Goal: Use online tool/utility: Utilize a website feature to perform a specific function

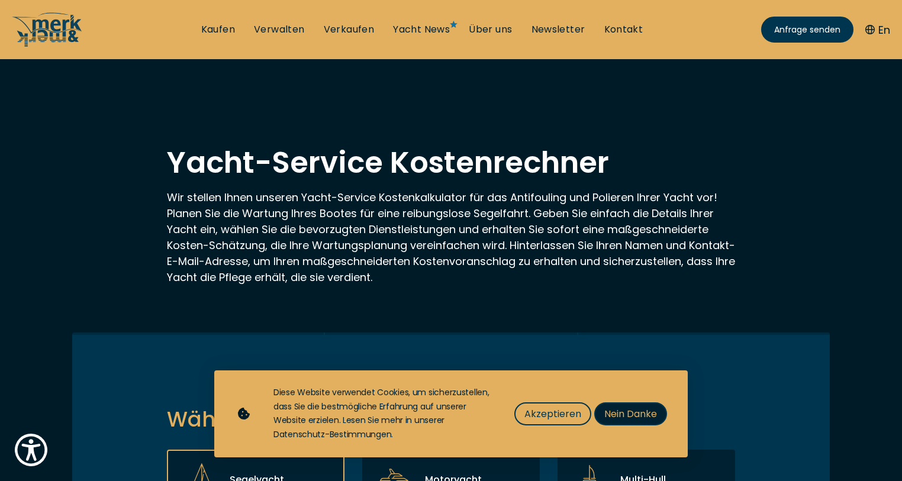
click at [621, 414] on span "Nein Danke" at bounding box center [630, 414] width 53 height 15
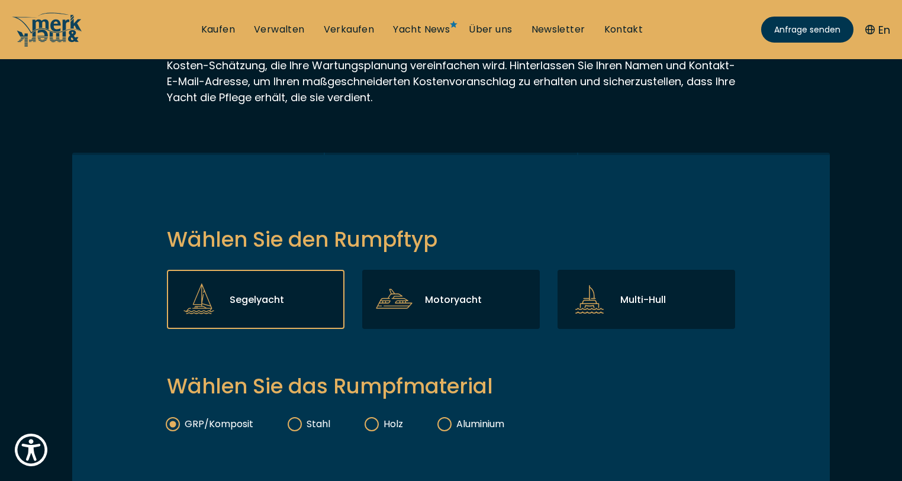
scroll to position [189, 0]
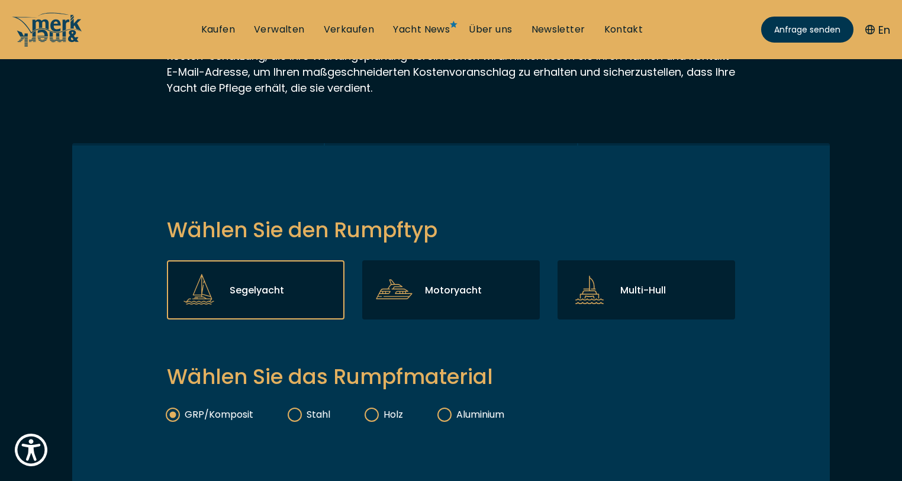
click at [247, 286] on p "Segelyacht" at bounding box center [257, 290] width 54 height 15
click at [0, 0] on input "Segelyacht" at bounding box center [0, 0] width 0 height 0
click at [199, 293] on icon at bounding box center [199, 290] width 38 height 38
click at [0, 0] on input "Segelyacht" at bounding box center [0, 0] width 0 height 0
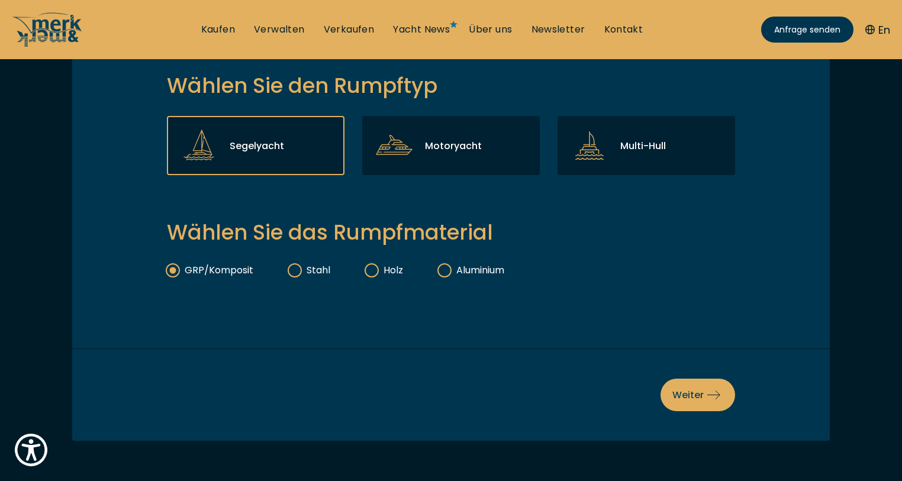
scroll to position [379, 0]
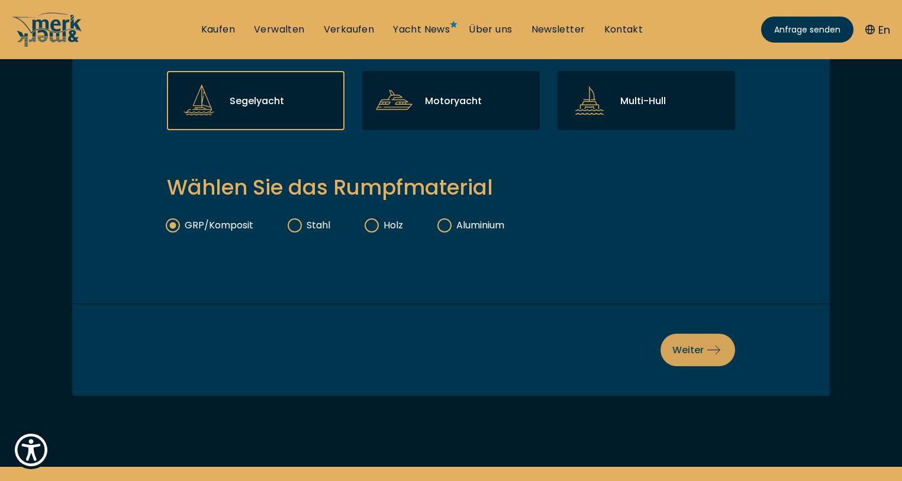
click at [704, 347] on span "Weiter" at bounding box center [697, 350] width 51 height 15
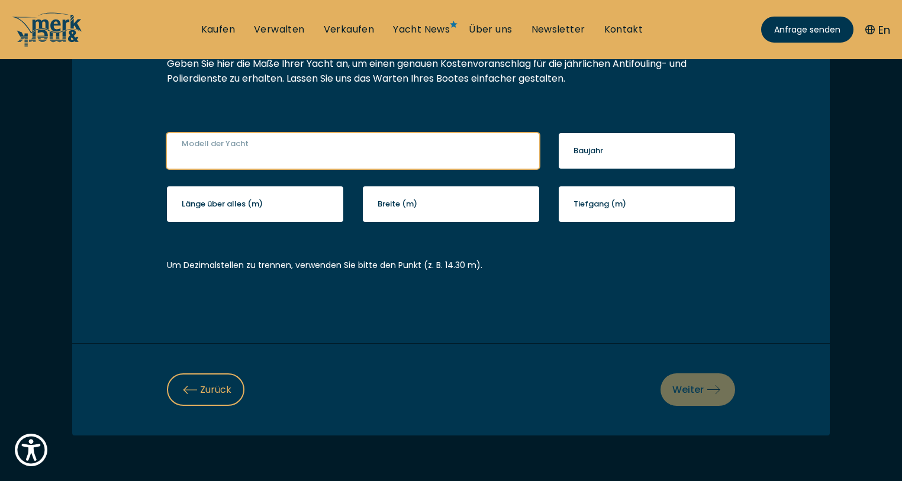
click at [476, 150] on input "Modell der Yacht" at bounding box center [353, 151] width 372 height 36
type input "Dufour T6"
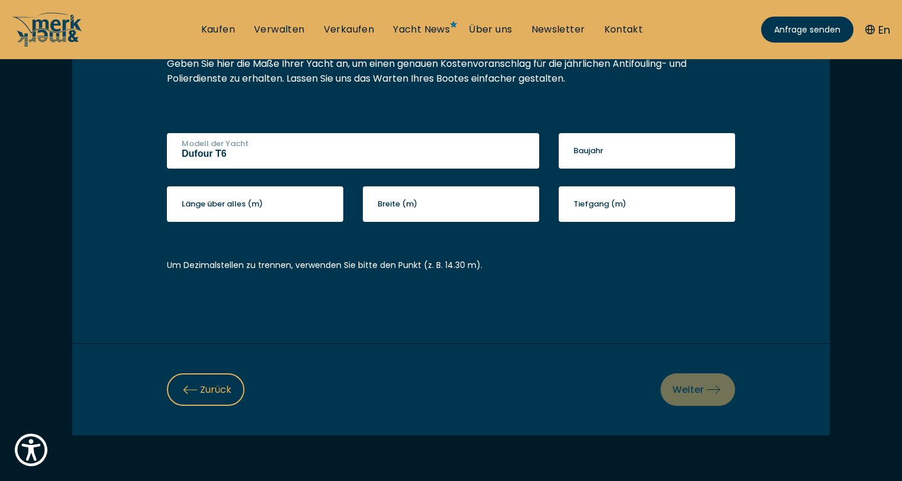
click at [248, 204] on label "Länge über alles (m)" at bounding box center [222, 204] width 81 height 12
click at [248, 204] on input "Länge über alles (m)" at bounding box center [255, 204] width 176 height 36
type input "6.15"
click at [434, 205] on input "Breite (m)" at bounding box center [451, 204] width 176 height 36
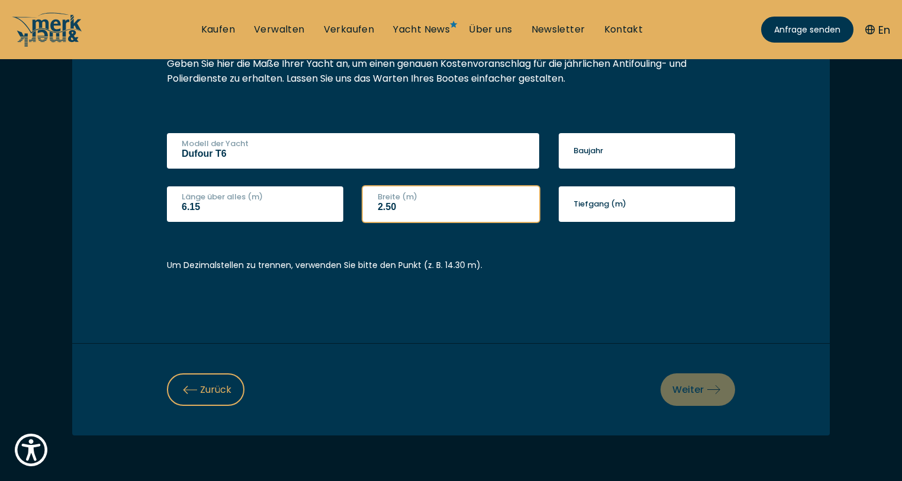
type input "2.50"
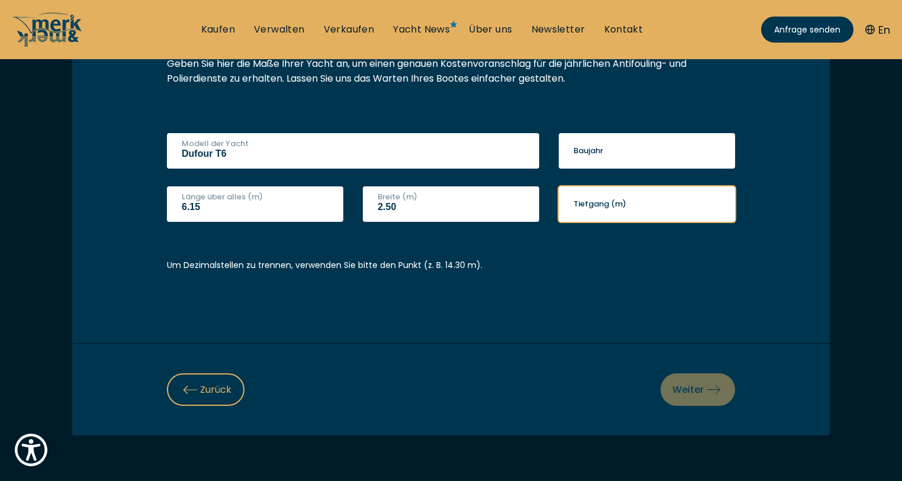
click at [643, 206] on input "Tiefgang (m)" at bounding box center [647, 204] width 176 height 36
type input "0.3"
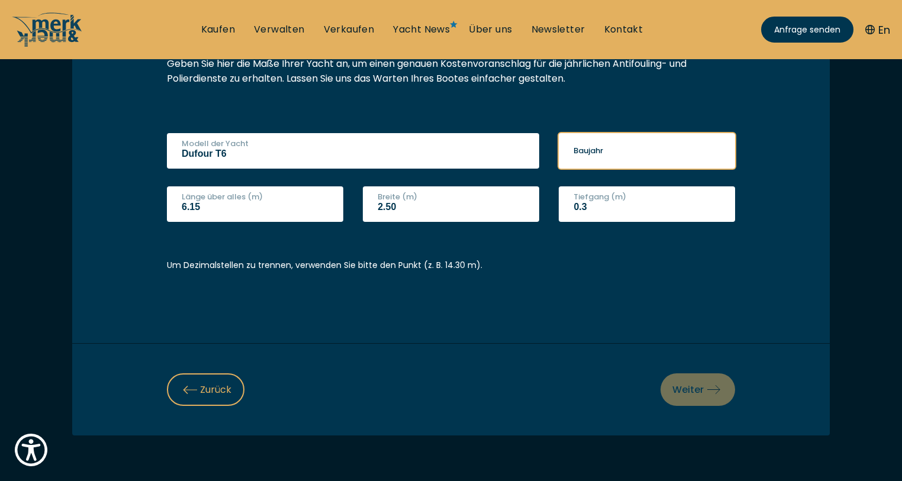
click at [640, 150] on input "Baujahr" at bounding box center [647, 151] width 176 height 36
type input "1986"
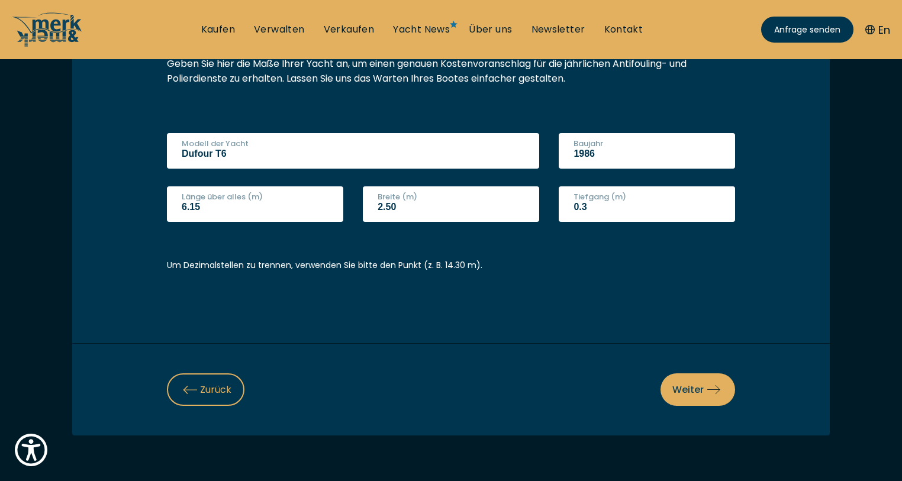
click at [697, 388] on span "Weiter" at bounding box center [697, 389] width 51 height 15
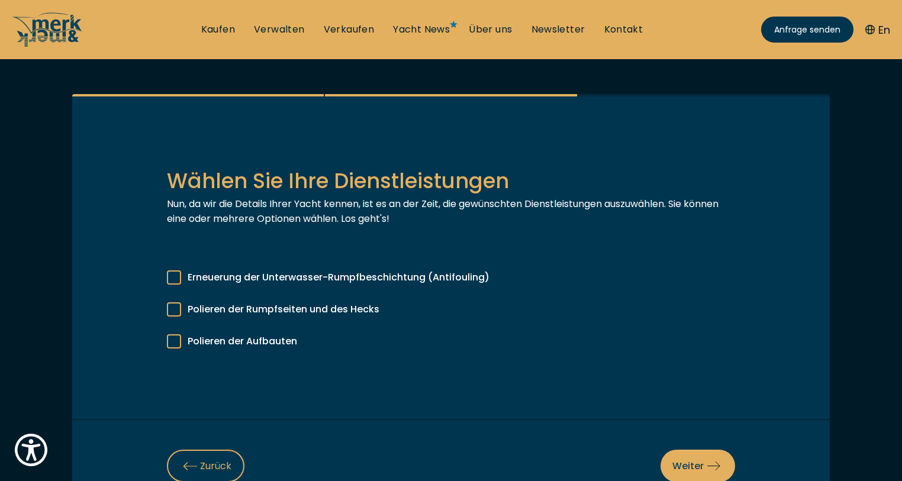
scroll to position [237, 0]
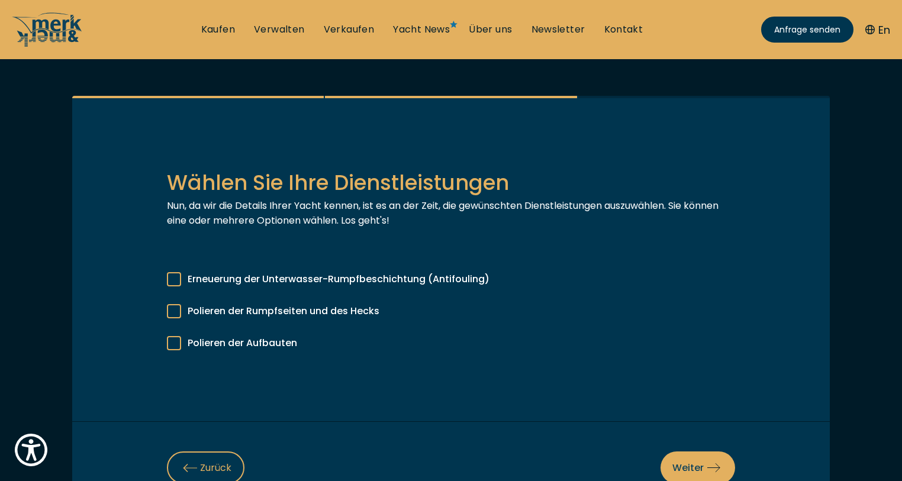
click at [173, 310] on div at bounding box center [174, 311] width 14 height 14
click at [0, 0] on input "Polieren der Rumpfseiten und des Hecks" at bounding box center [0, 0] width 0 height 0
click at [686, 466] on span "Weiter" at bounding box center [697, 467] width 51 height 15
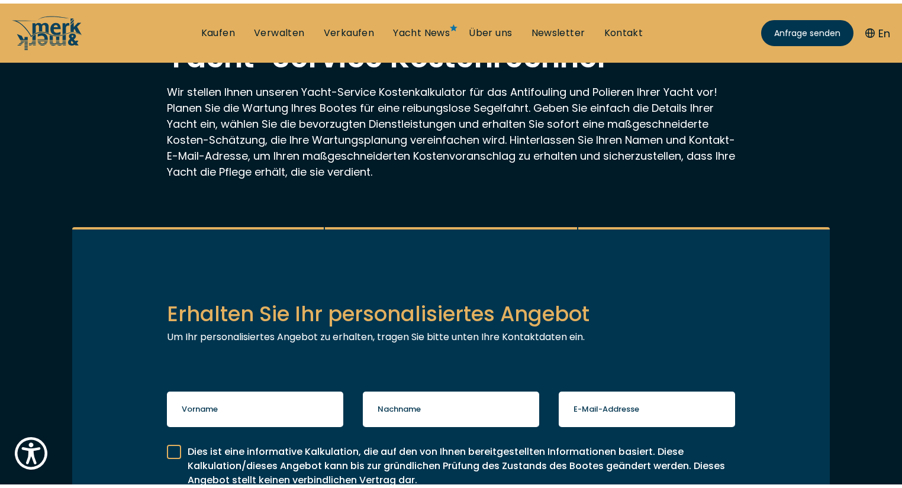
scroll to position [0, 0]
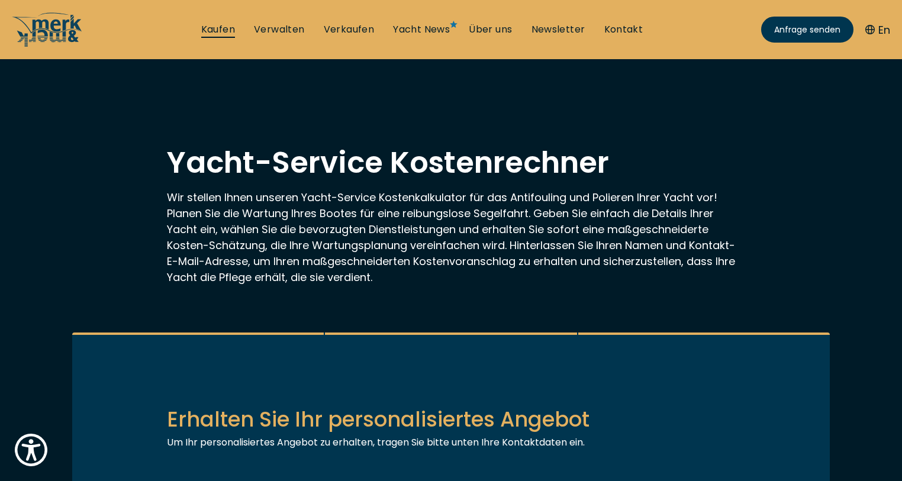
click at [224, 28] on link "Kaufen" at bounding box center [218, 29] width 34 height 13
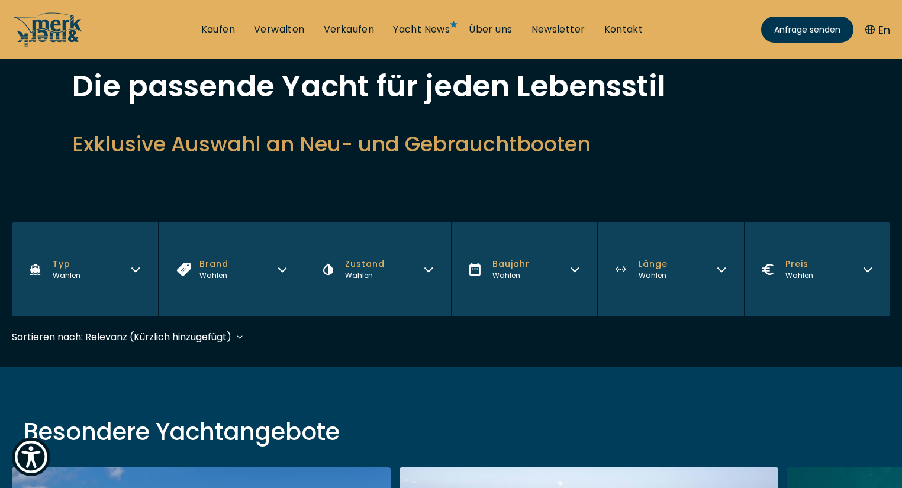
scroll to position [69, 0]
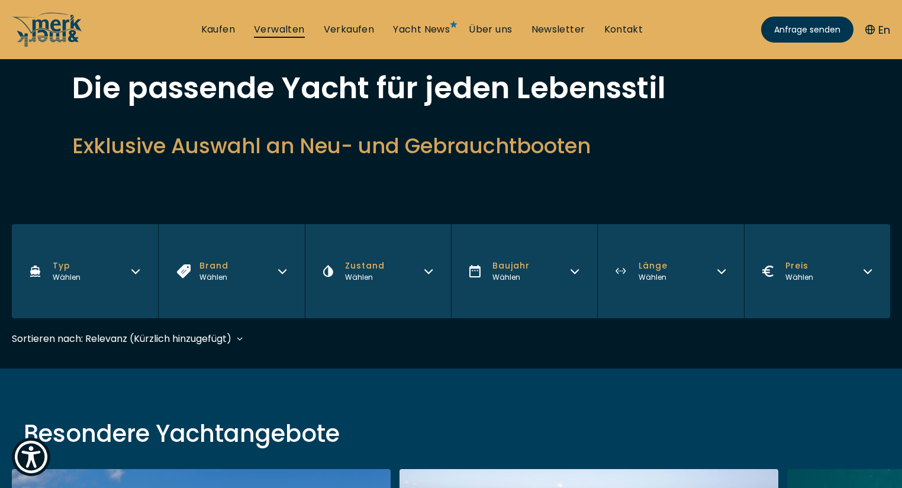
click at [288, 30] on link "Verwalten" at bounding box center [279, 29] width 51 height 13
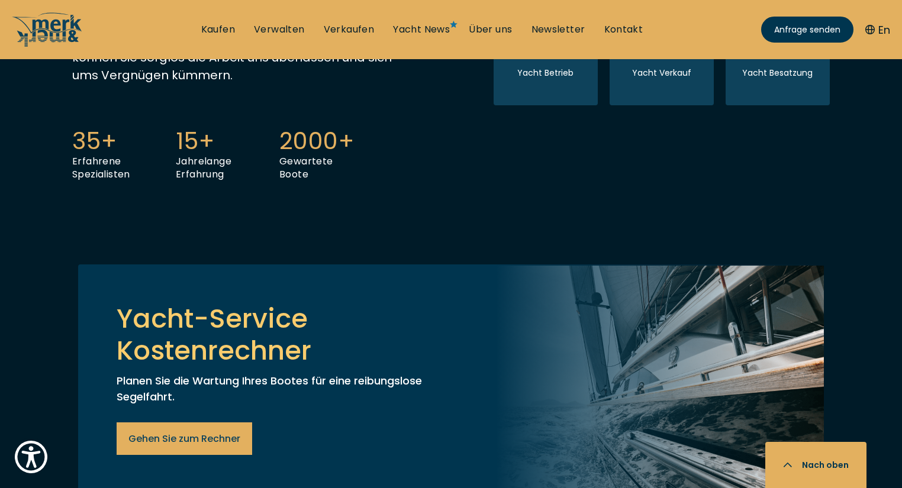
scroll to position [758, 0]
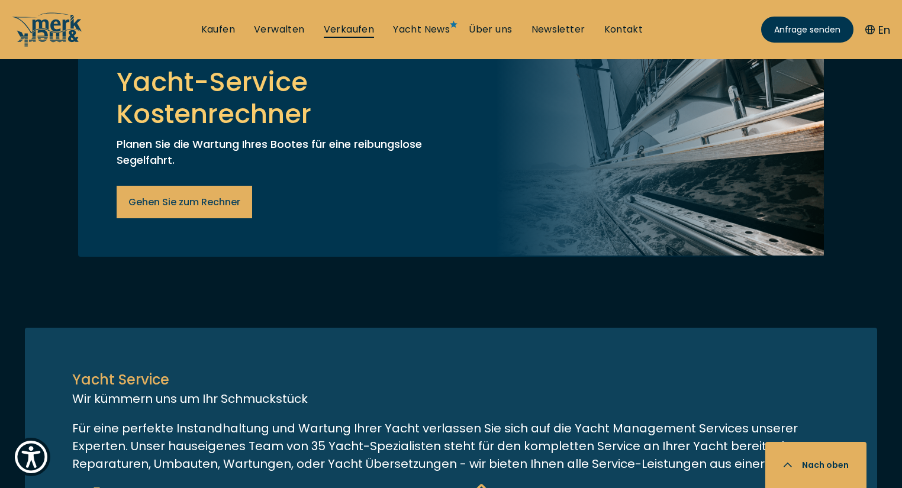
click at [346, 29] on link "Verkaufen" at bounding box center [349, 29] width 51 height 13
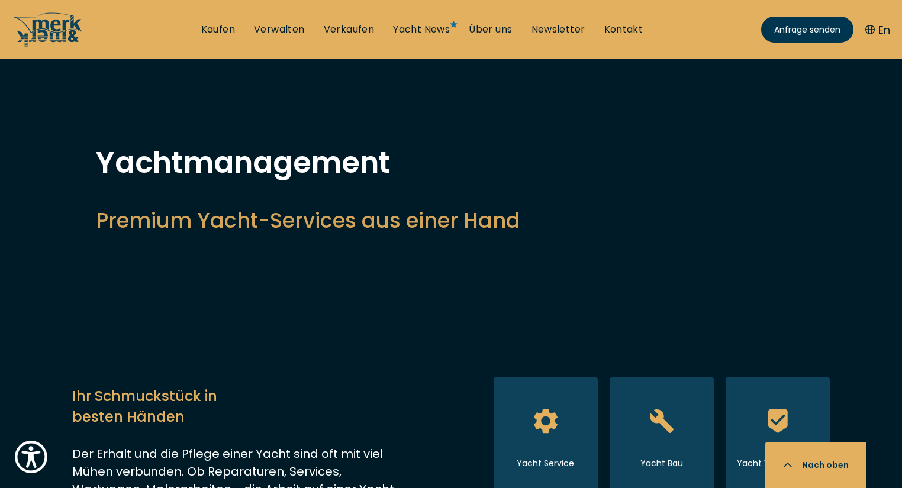
select select "sell"
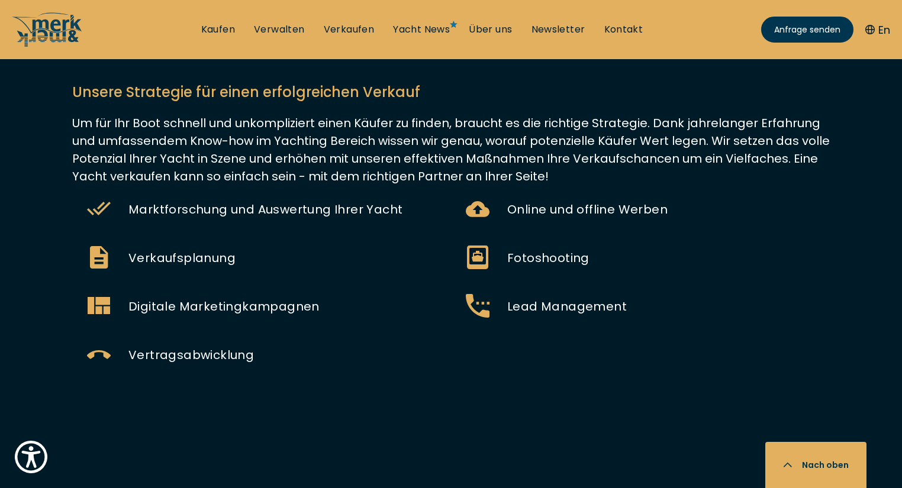
scroll to position [710, 0]
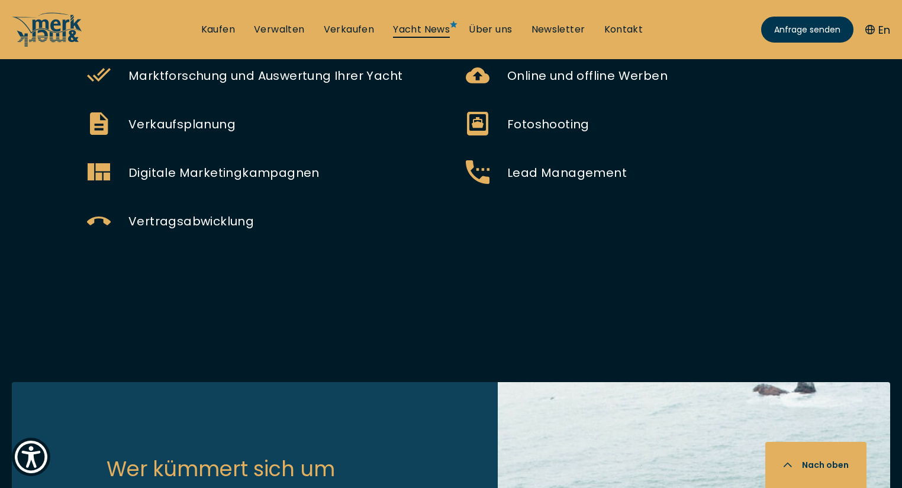
click at [422, 31] on link "Yacht News" at bounding box center [421, 29] width 57 height 13
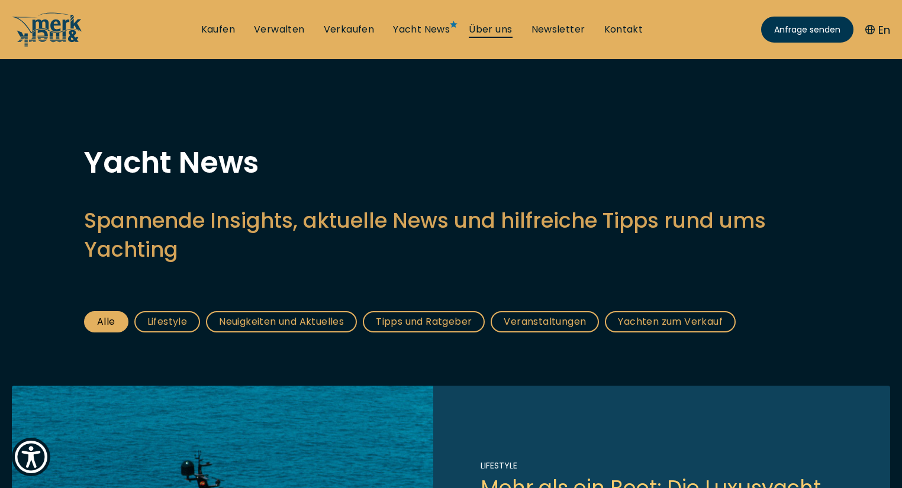
click at [476, 27] on link "Über uns" at bounding box center [490, 29] width 43 height 13
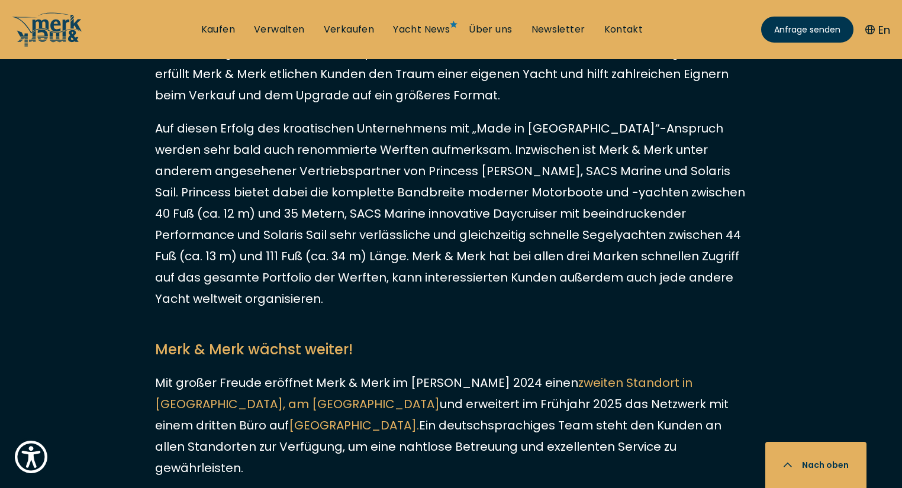
scroll to position [994, 0]
